Goal: Task Accomplishment & Management: Manage account settings

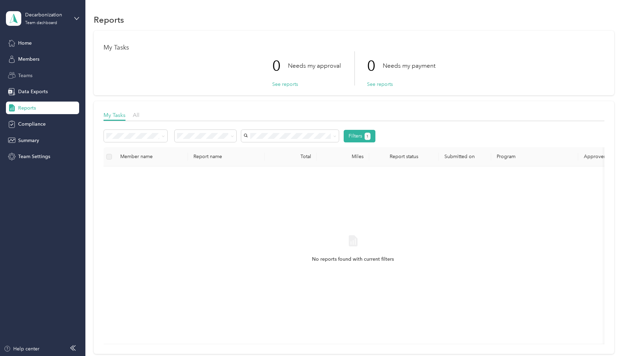
click at [45, 76] on div "Teams" at bounding box center [42, 75] width 73 height 13
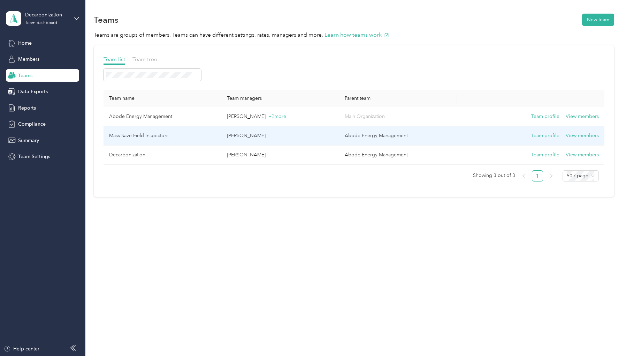
click at [158, 137] on td "Mass Save Field Inspectors" at bounding box center [163, 135] width 118 height 19
click at [306, 135] on button "View members" at bounding box center [585, 136] width 33 height 8
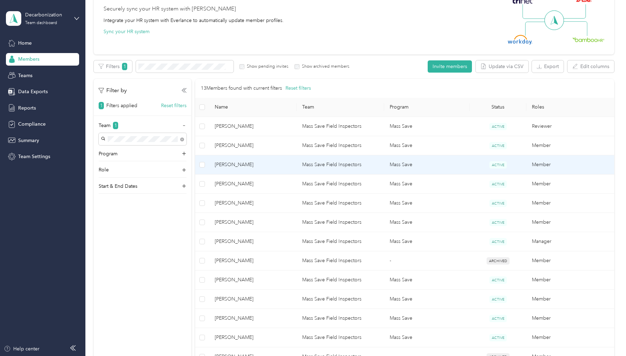
scroll to position [174, 0]
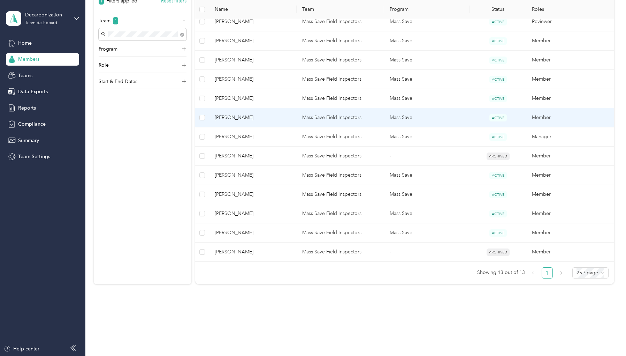
click at [238, 119] on span "[PERSON_NAME]" at bounding box center [253, 118] width 76 height 8
click at [252, 119] on span "[PERSON_NAME]" at bounding box center [253, 118] width 76 height 8
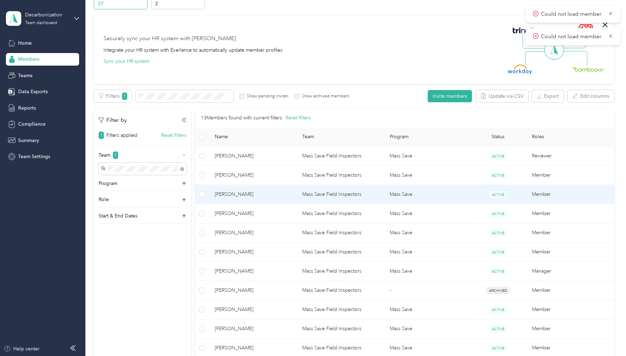
scroll to position [70, 0]
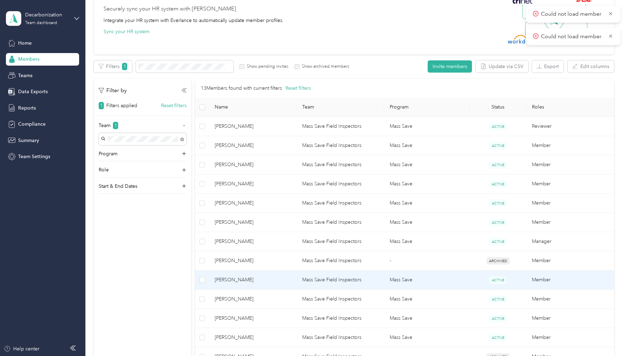
click at [253, 276] on span "[PERSON_NAME]" at bounding box center [253, 280] width 76 height 8
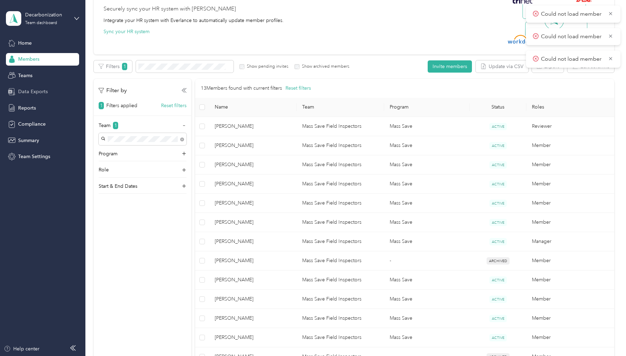
click at [34, 96] on div "Data Exports" at bounding box center [42, 91] width 73 height 13
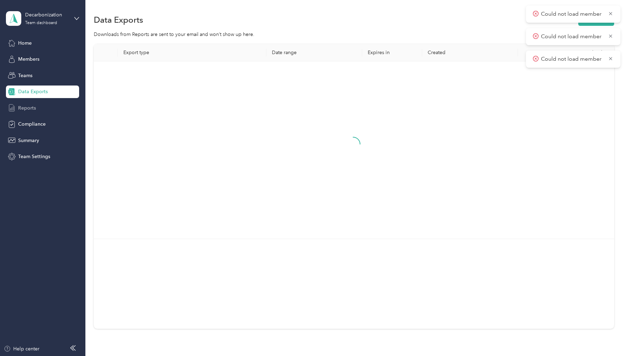
click at [35, 108] on span "Reports" at bounding box center [27, 107] width 18 height 7
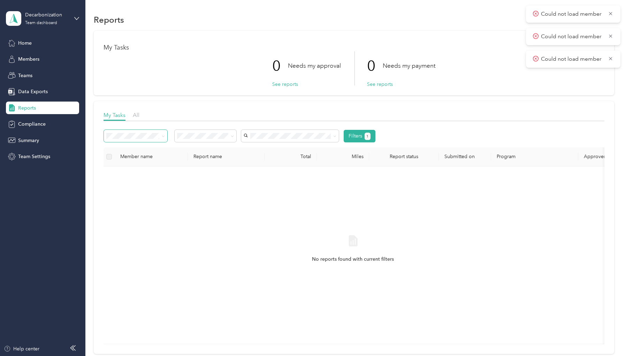
click at [161, 134] on span at bounding box center [162, 135] width 6 height 7
click at [160, 142] on span at bounding box center [135, 136] width 63 height 12
click at [164, 137] on icon at bounding box center [163, 136] width 3 height 3
click at [135, 112] on span "All" at bounding box center [136, 115] width 7 height 7
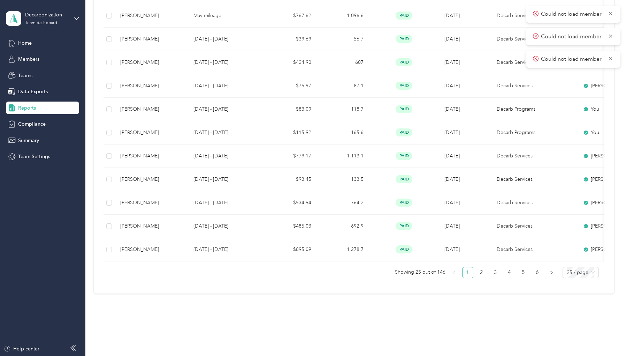
scroll to position [504, 0]
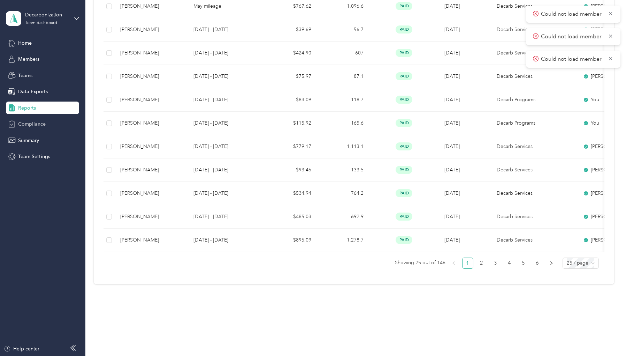
click at [50, 124] on div "Compliance" at bounding box center [42, 124] width 73 height 13
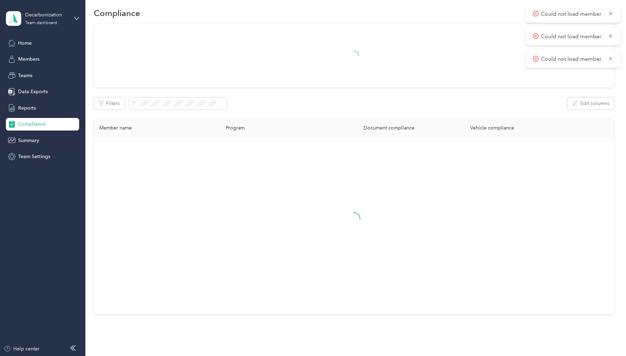
scroll to position [49, 0]
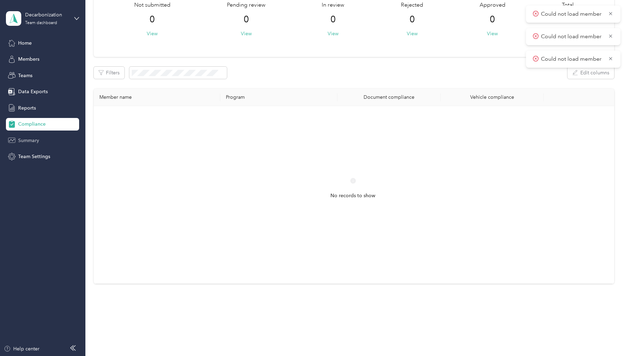
click at [49, 136] on div "Summary" at bounding box center [42, 140] width 73 height 13
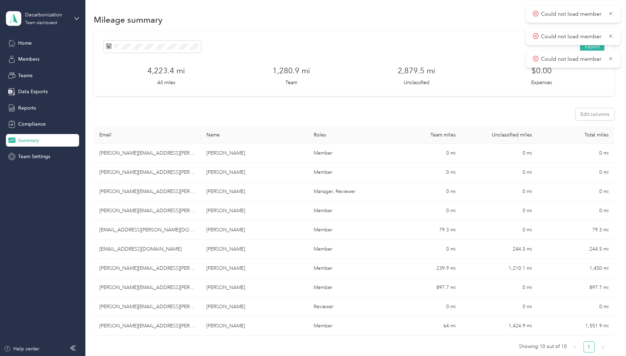
click at [306, 12] on div "Could not load member" at bounding box center [573, 14] width 95 height 17
click at [306, 13] on icon at bounding box center [611, 13] width 6 height 6
click at [306, 40] on div "Export 4,223.4 mi All miles 1,280.9 mi Team 2,879.5 mi Unclassified $0.00 Expen…" at bounding box center [354, 63] width 520 height 65
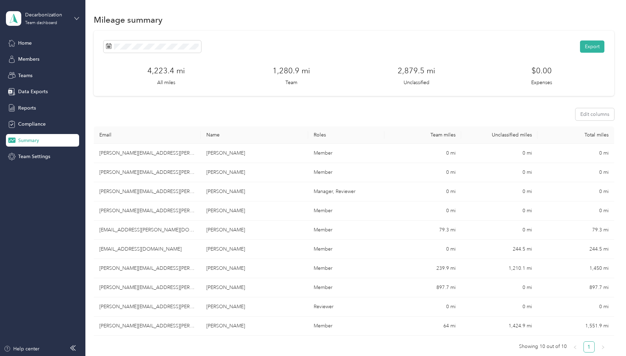
click at [78, 18] on icon at bounding box center [77, 18] width 4 height 2
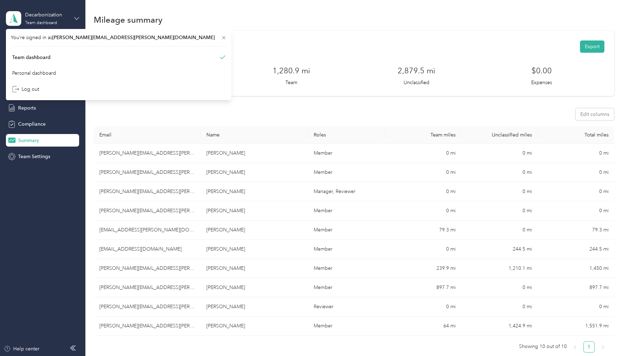
click at [78, 18] on icon at bounding box center [77, 18] width 4 height 2
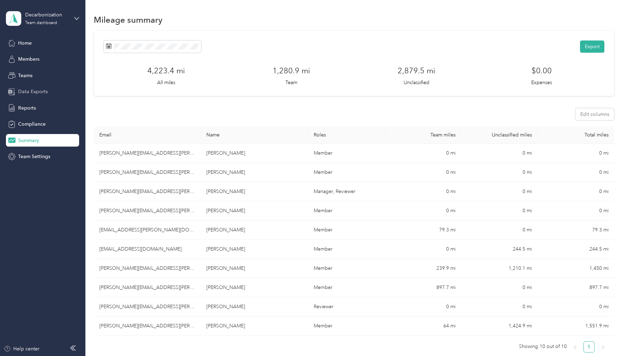
click at [27, 97] on div "Data Exports" at bounding box center [42, 91] width 73 height 13
